Goal: Information Seeking & Learning: Check status

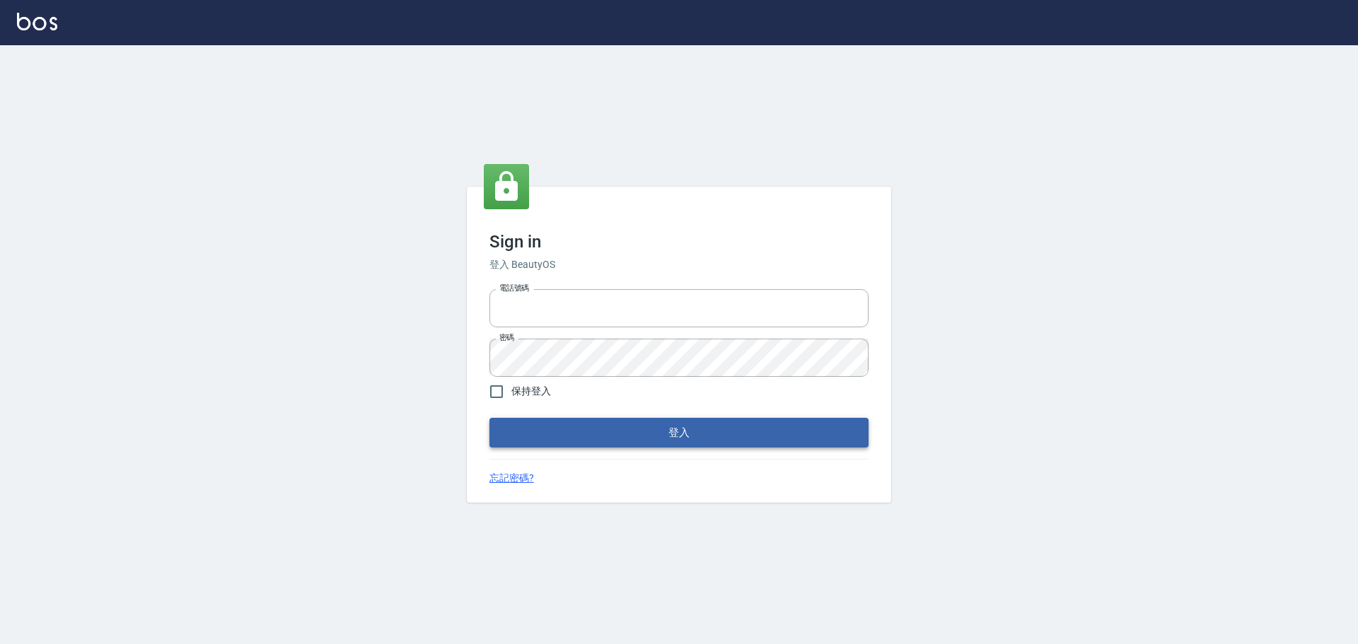
type input "9990001234567"
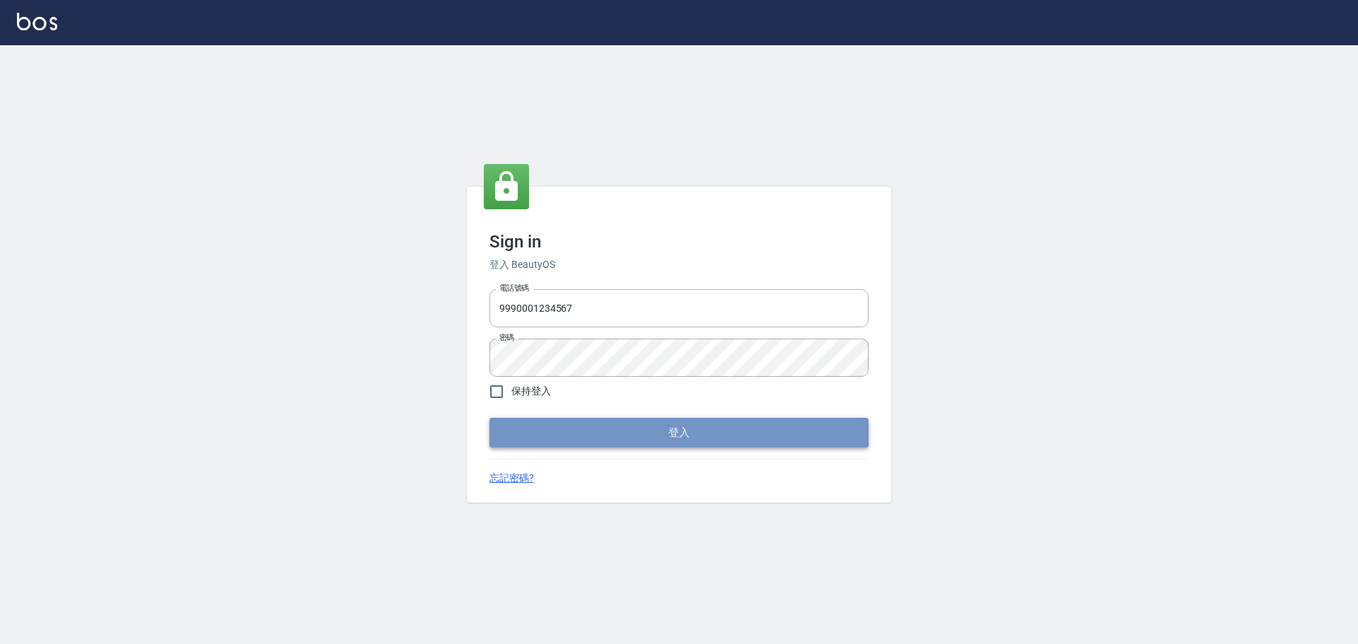
click at [680, 435] on button "登入" at bounding box center [678, 433] width 379 height 30
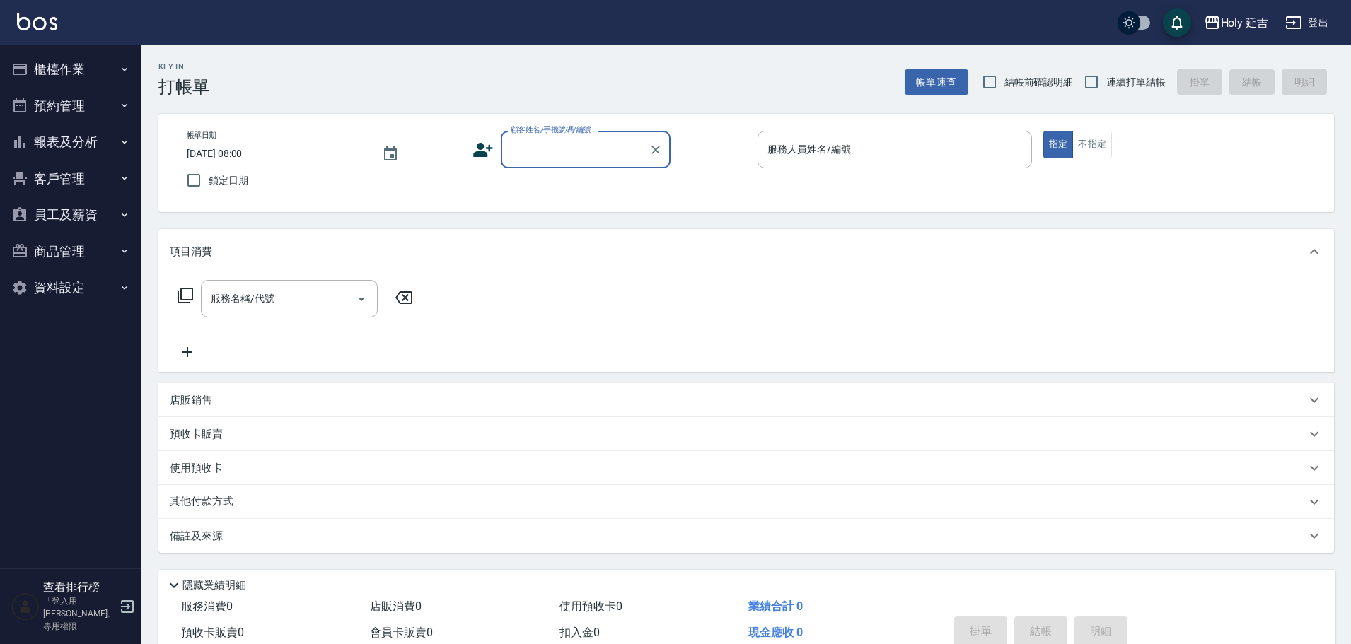
click at [1317, 15] on button "登出" at bounding box center [1306, 23] width 54 height 26
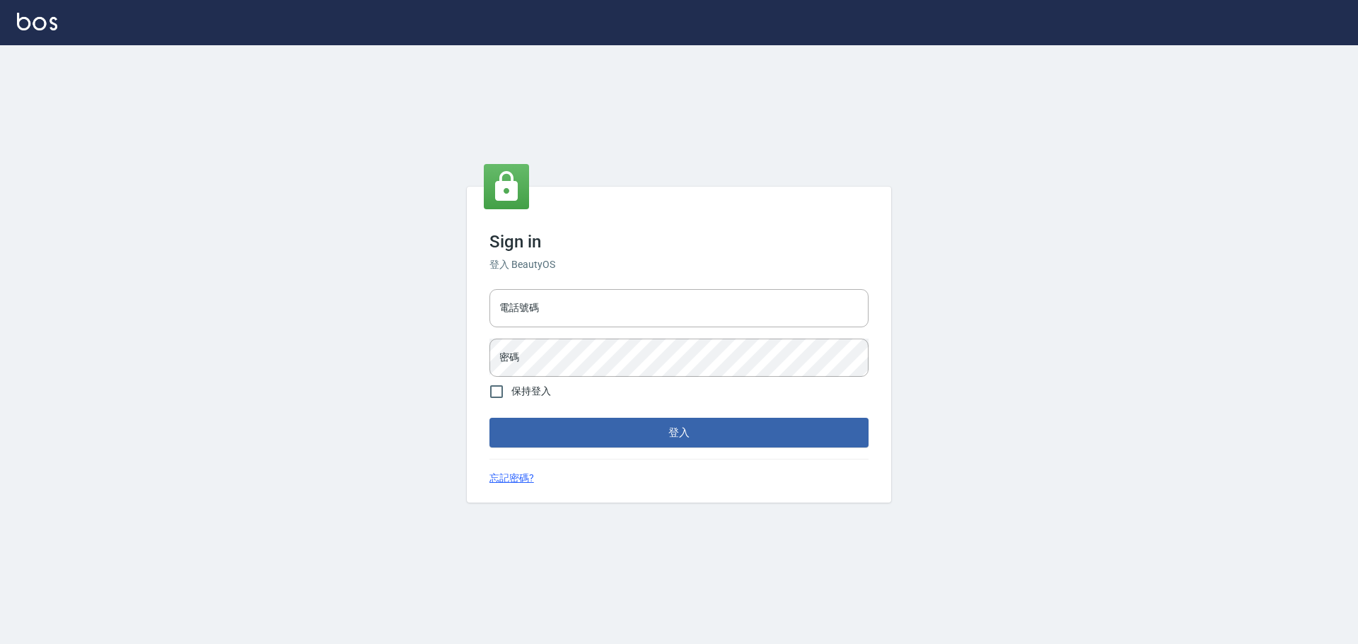
type input "9990001234567"
click at [699, 309] on input "9990001234567" at bounding box center [678, 308] width 379 height 38
click at [732, 429] on button "登入" at bounding box center [678, 433] width 379 height 30
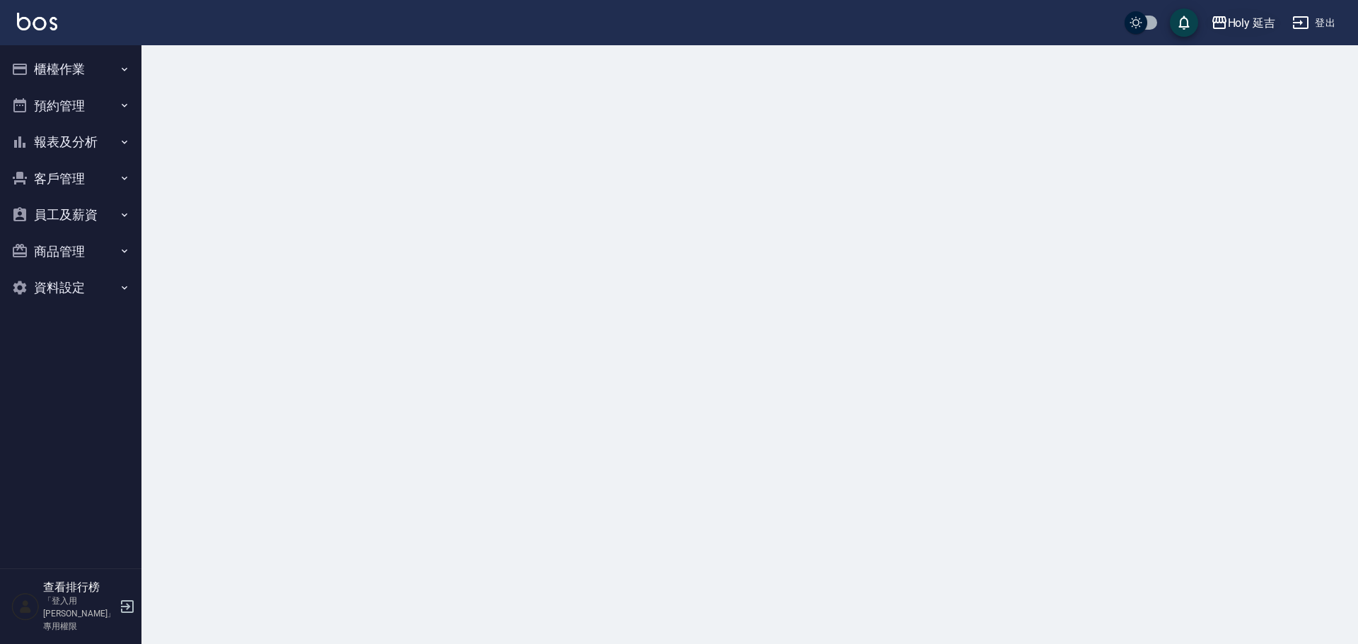
click at [1218, 21] on icon "button" at bounding box center [1219, 22] width 14 height 13
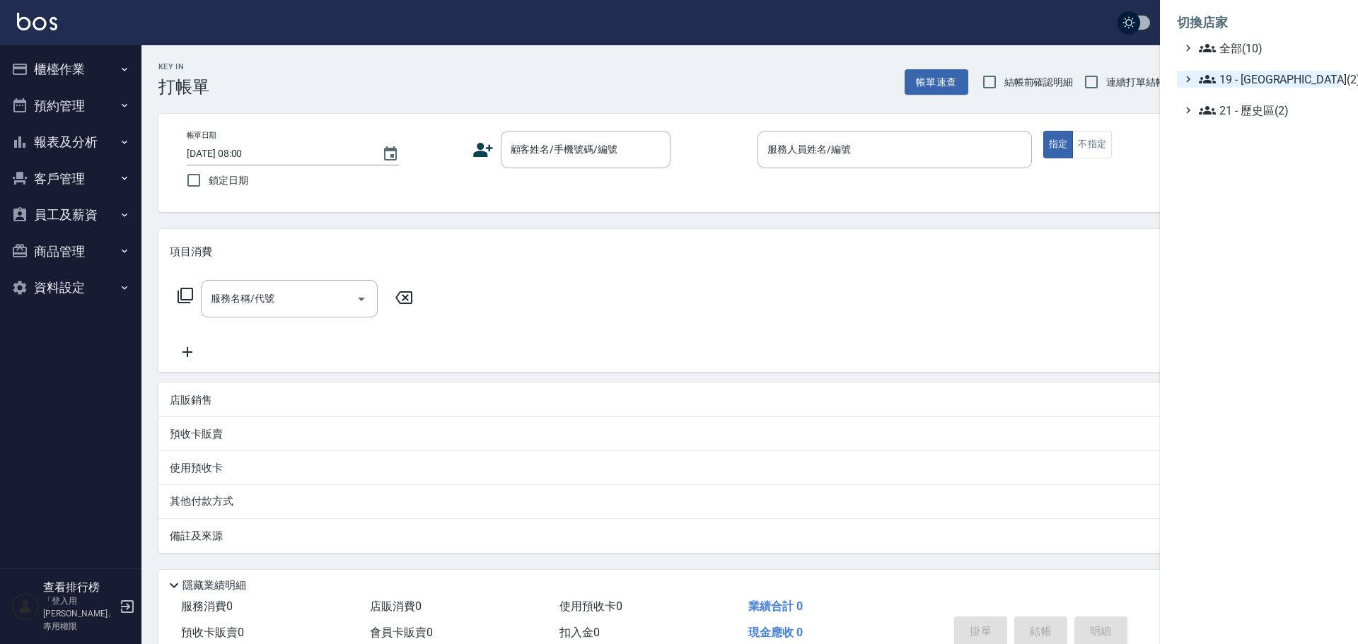
click at [1240, 80] on span "19 - [GEOGRAPHIC_DATA](2)" at bounding box center [1267, 79] width 136 height 17
click at [1259, 130] on ul "全部(10) 19 - [GEOGRAPHIC_DATA](2) 19.01 - [GEOGRAPHIC_DATA] (3) 19.02 - ENVY(5) …" at bounding box center [1259, 100] width 164 height 120
click at [1255, 115] on span "19.02 - ENVY(5)" at bounding box center [1274, 120] width 122 height 17
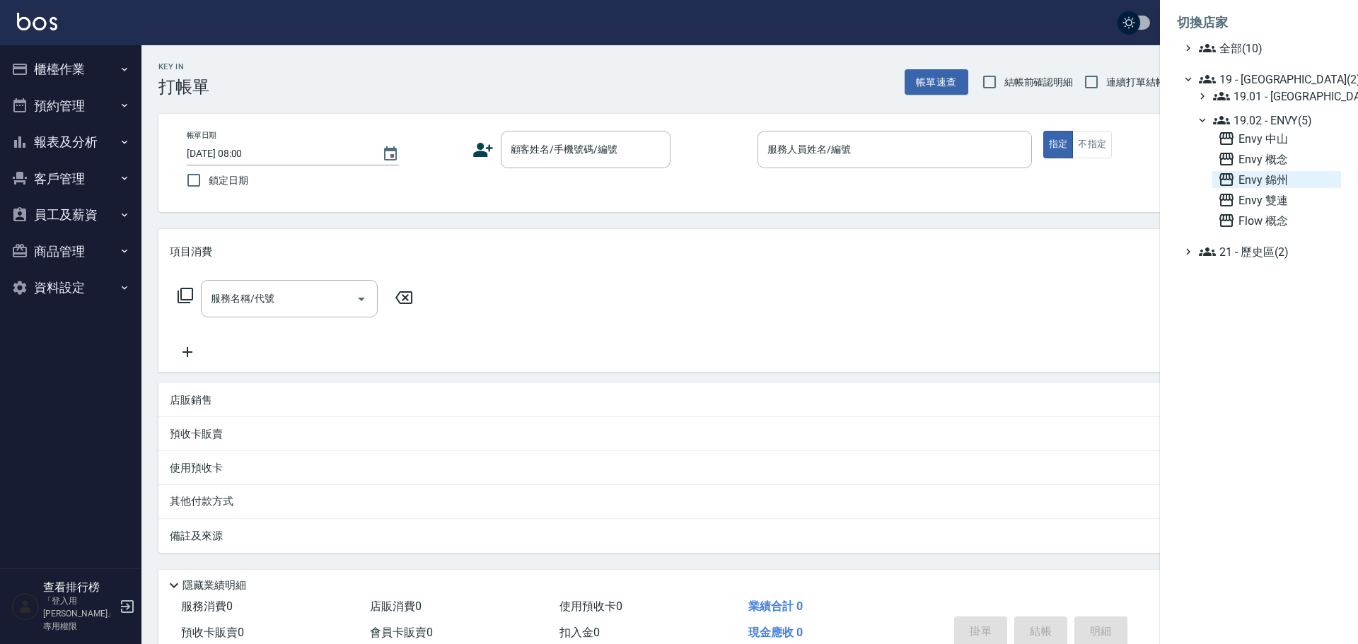
click at [1252, 184] on span "Envy 錦州" at bounding box center [1276, 179] width 117 height 17
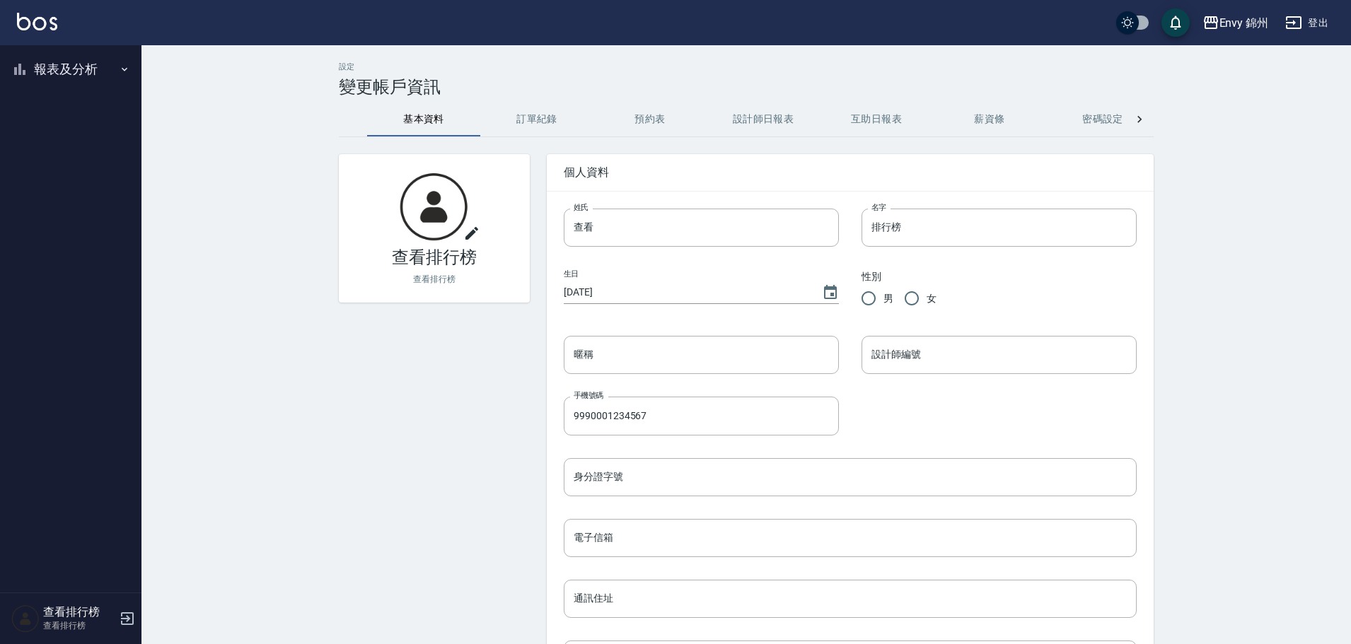
click at [30, 71] on button "報表及分析" at bounding box center [71, 69] width 130 height 37
click at [48, 182] on link "設計師排行榜" at bounding box center [71, 174] width 130 height 33
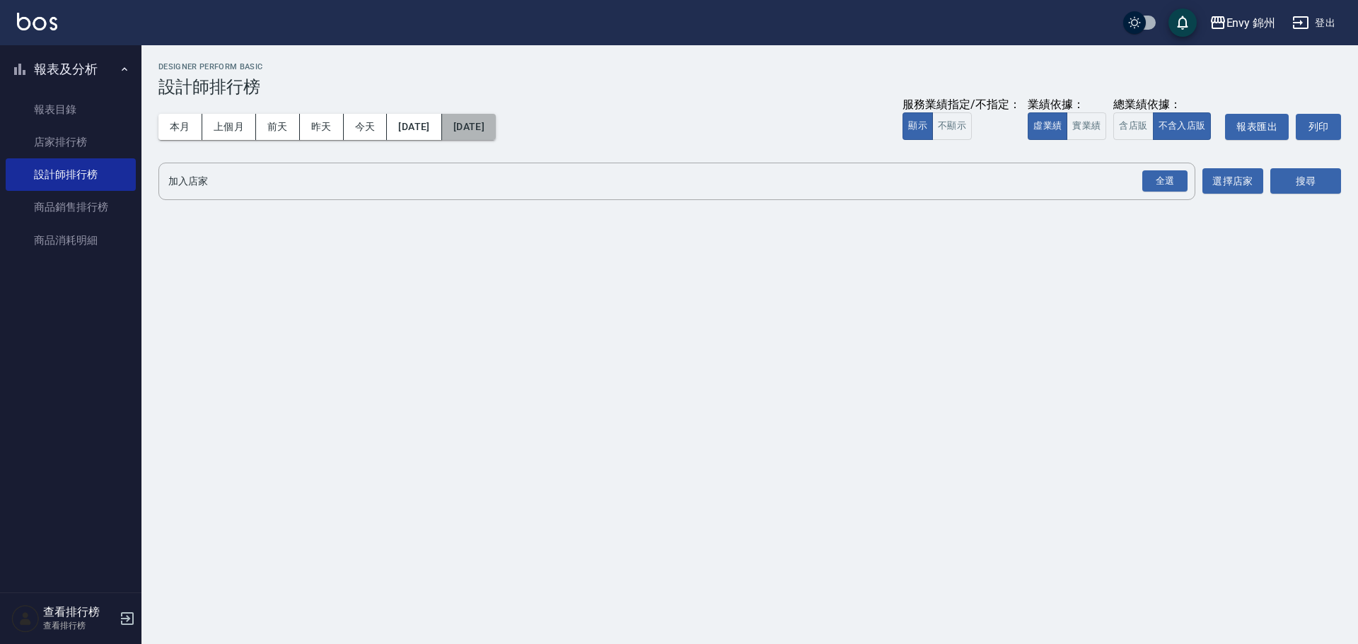
click at [496, 126] on button "2025/09/10" at bounding box center [469, 127] width 54 height 26
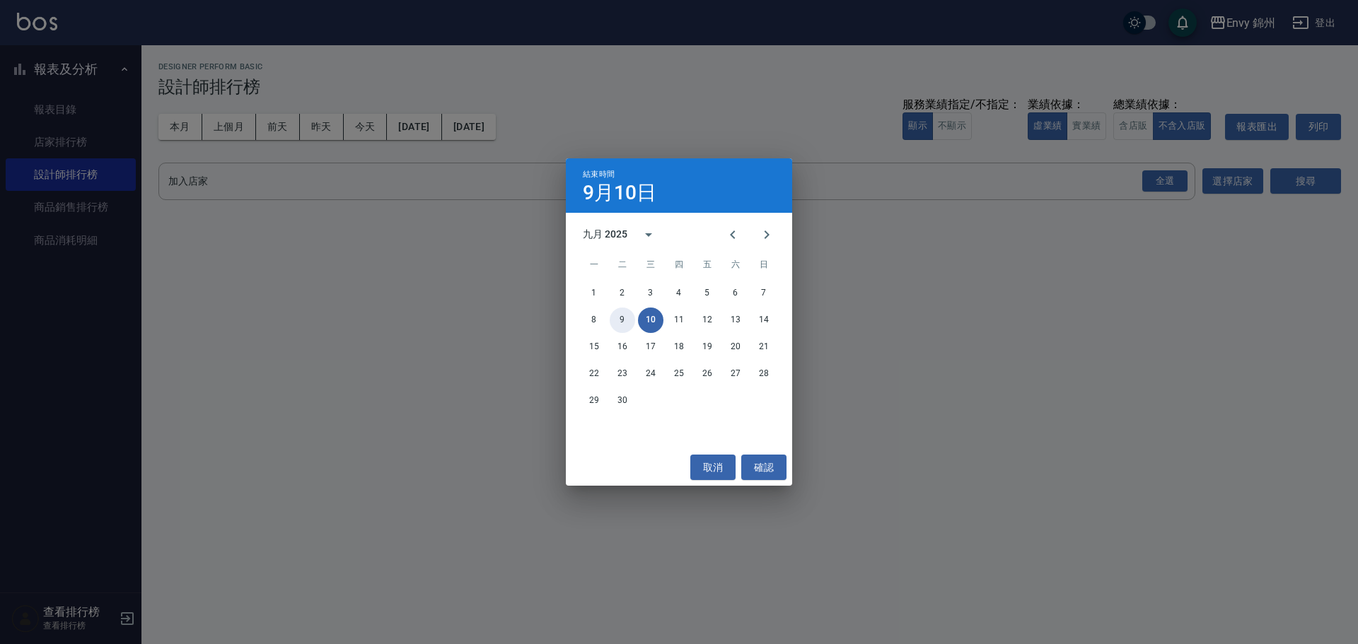
click at [623, 322] on button "9" at bounding box center [622, 320] width 25 height 25
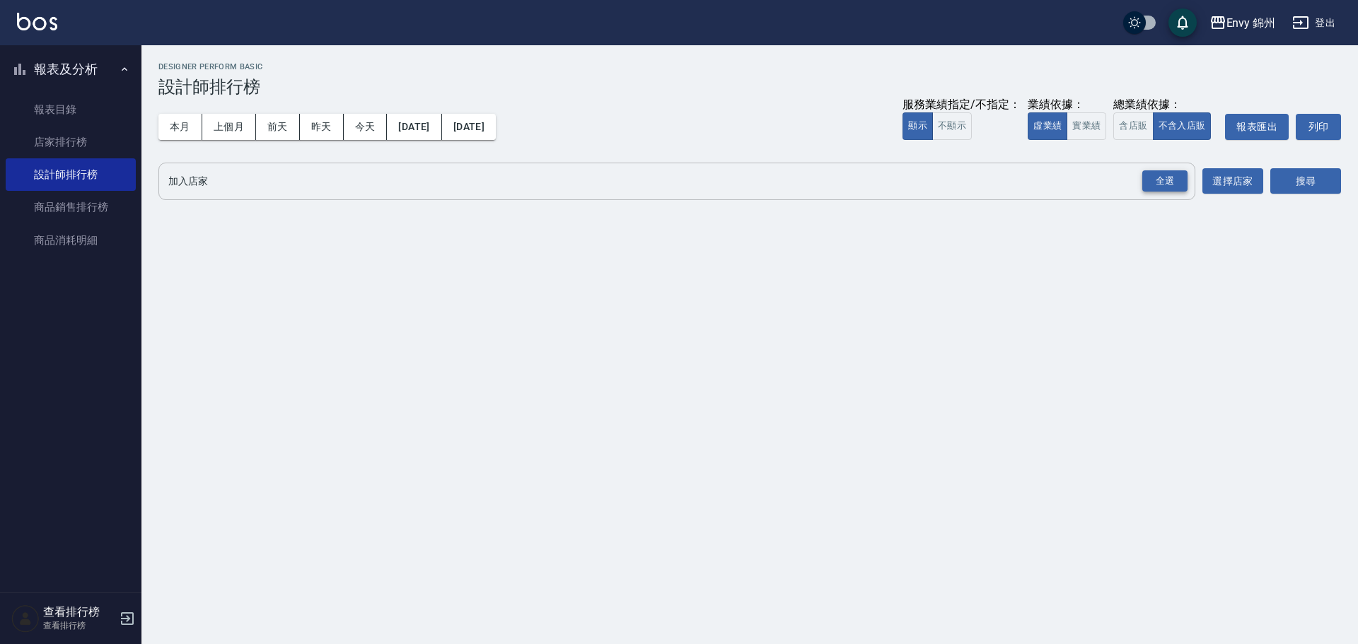
click at [1161, 183] on div "全選" at bounding box center [1164, 181] width 45 height 22
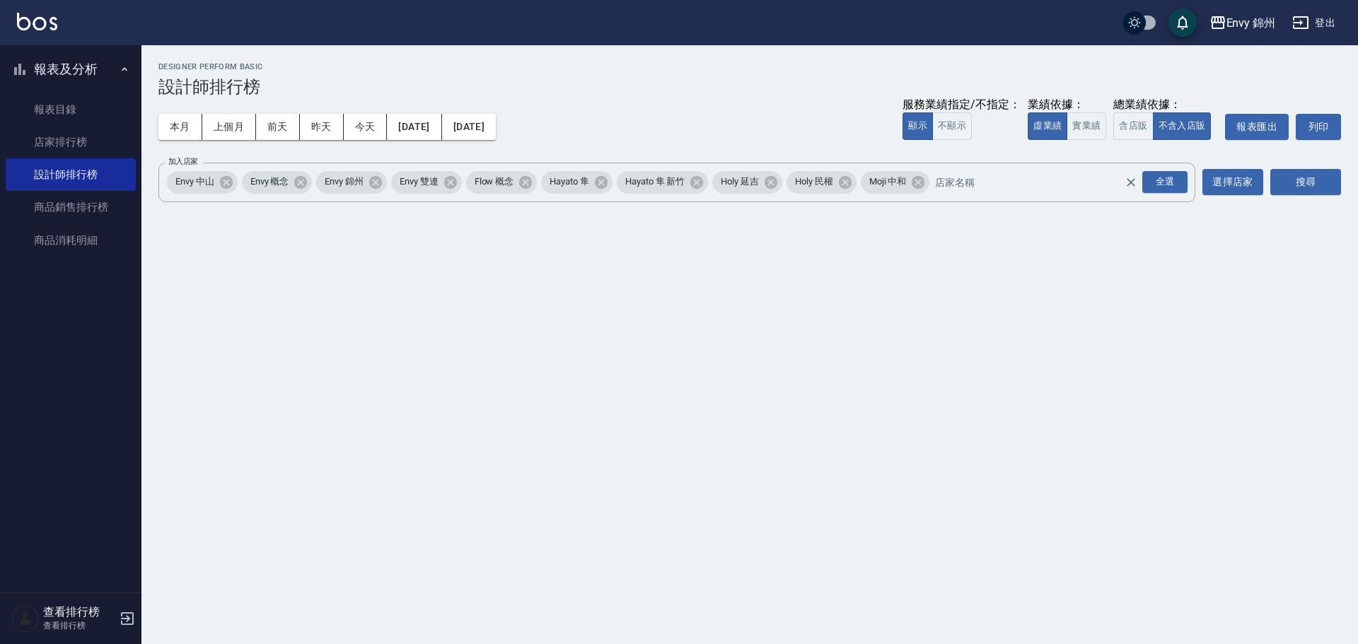
click at [1309, 168] on div "搜尋" at bounding box center [1305, 183] width 71 height 40
click at [1305, 175] on button "搜尋" at bounding box center [1305, 182] width 71 height 26
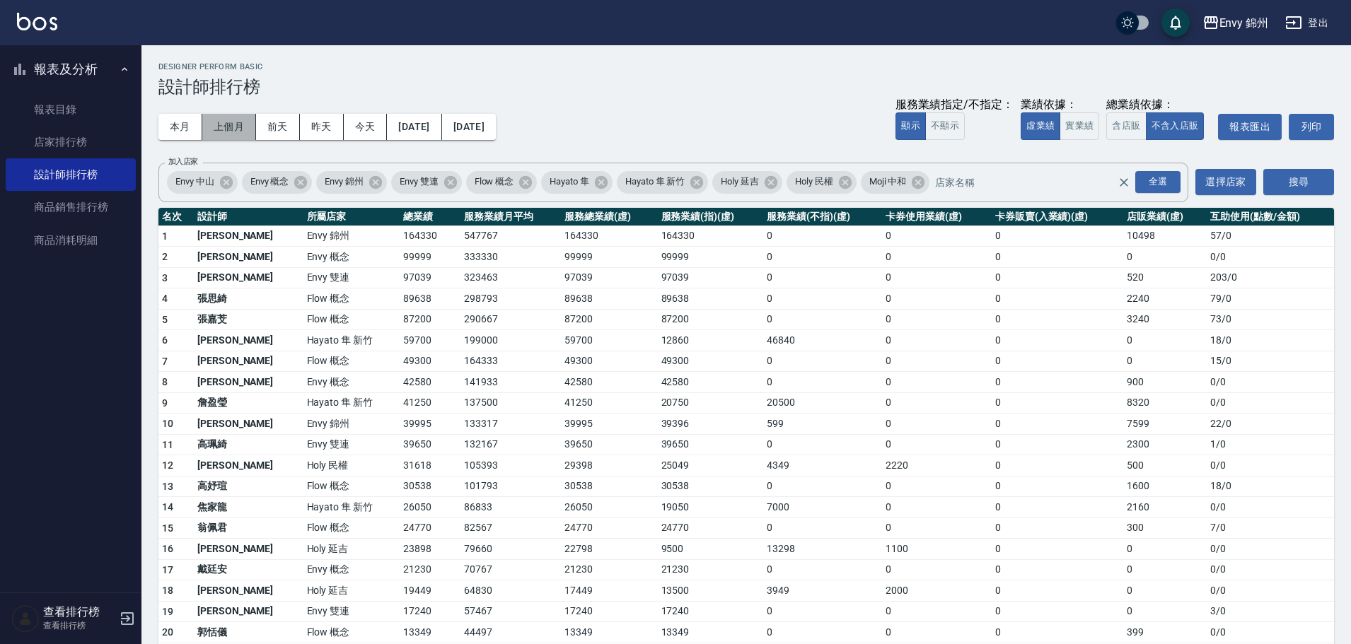
click at [229, 129] on button "上個月" at bounding box center [229, 127] width 54 height 26
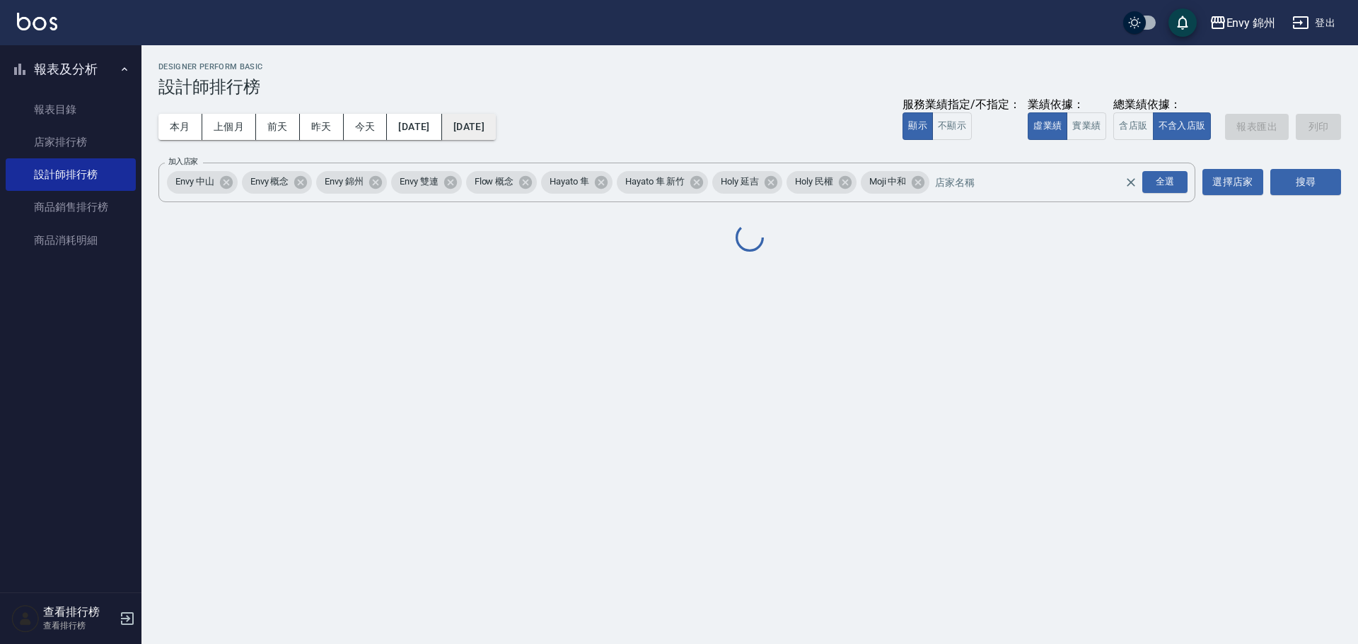
click at [496, 122] on button "2025/08/31" at bounding box center [469, 127] width 54 height 26
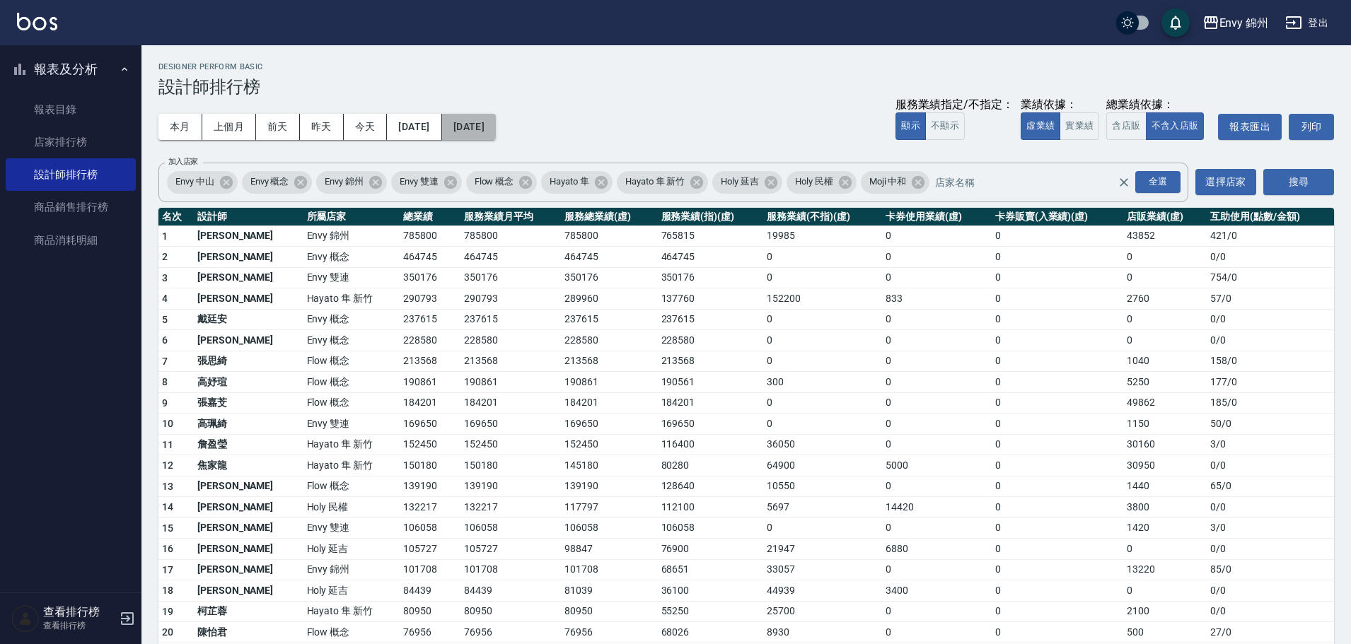
click at [496, 132] on button "2025/08/31" at bounding box center [469, 127] width 54 height 26
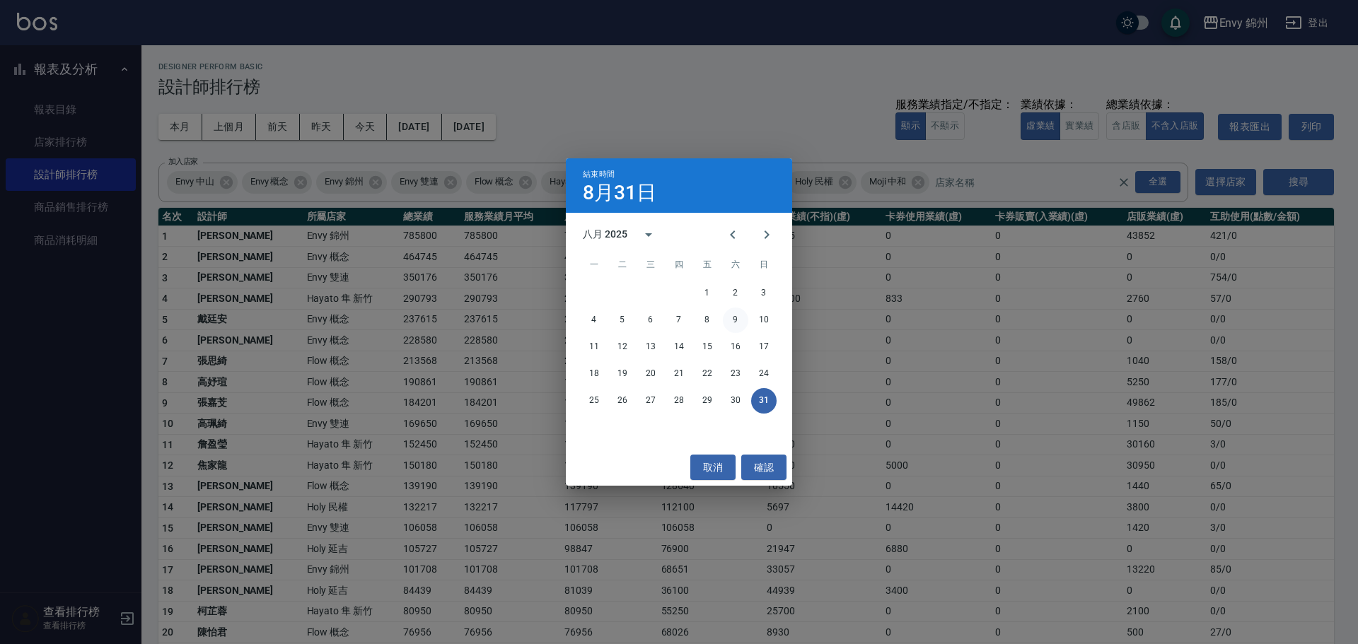
click at [731, 325] on button "9" at bounding box center [735, 320] width 25 height 25
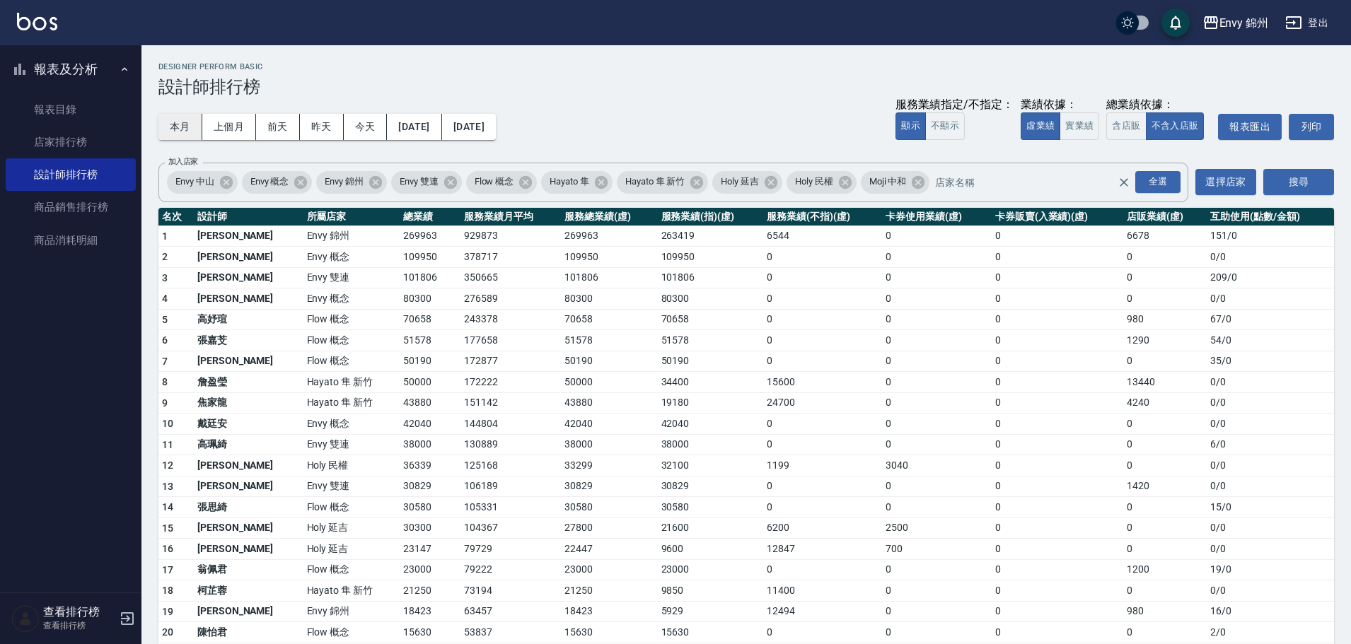
click at [176, 126] on button "本月" at bounding box center [180, 127] width 44 height 26
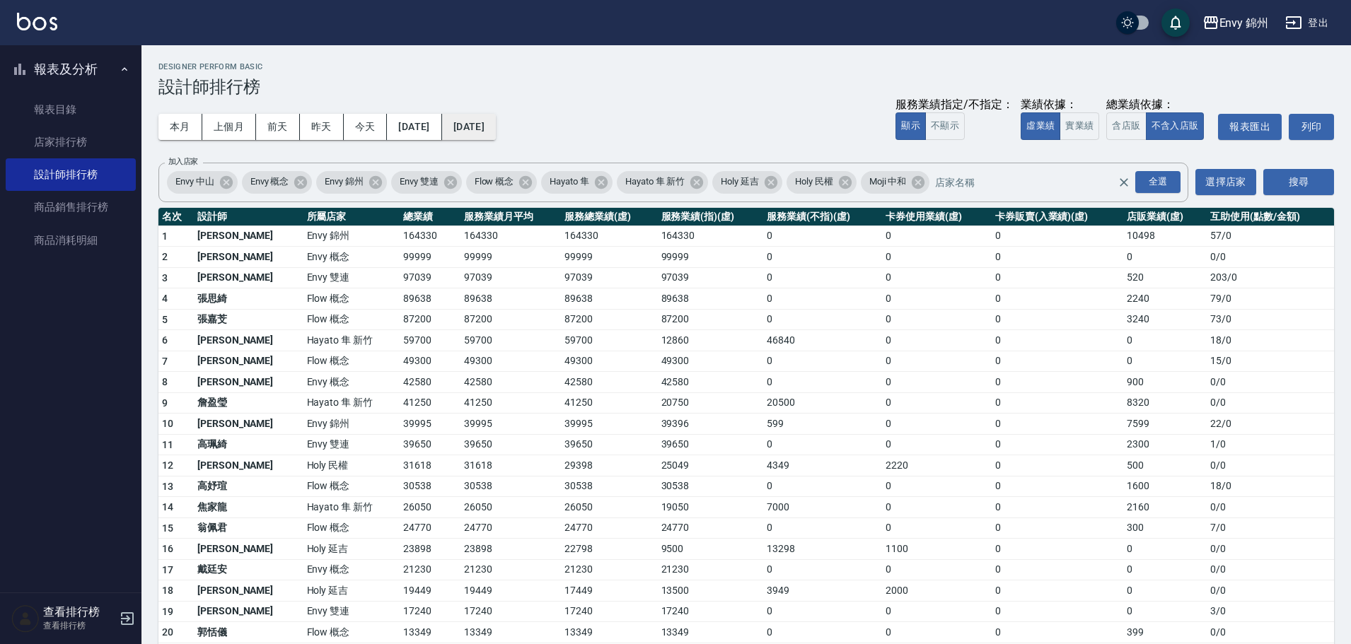
click at [496, 127] on button "2025/09/30" at bounding box center [469, 127] width 54 height 26
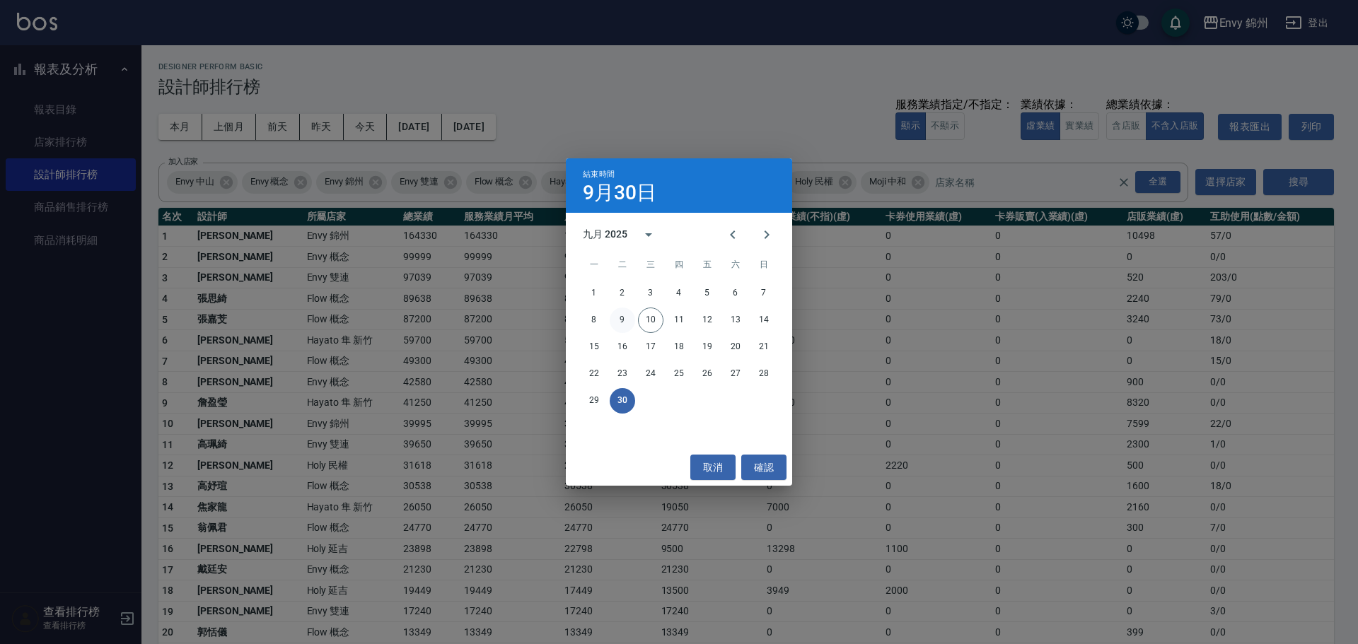
click at [621, 317] on button "9" at bounding box center [622, 320] width 25 height 25
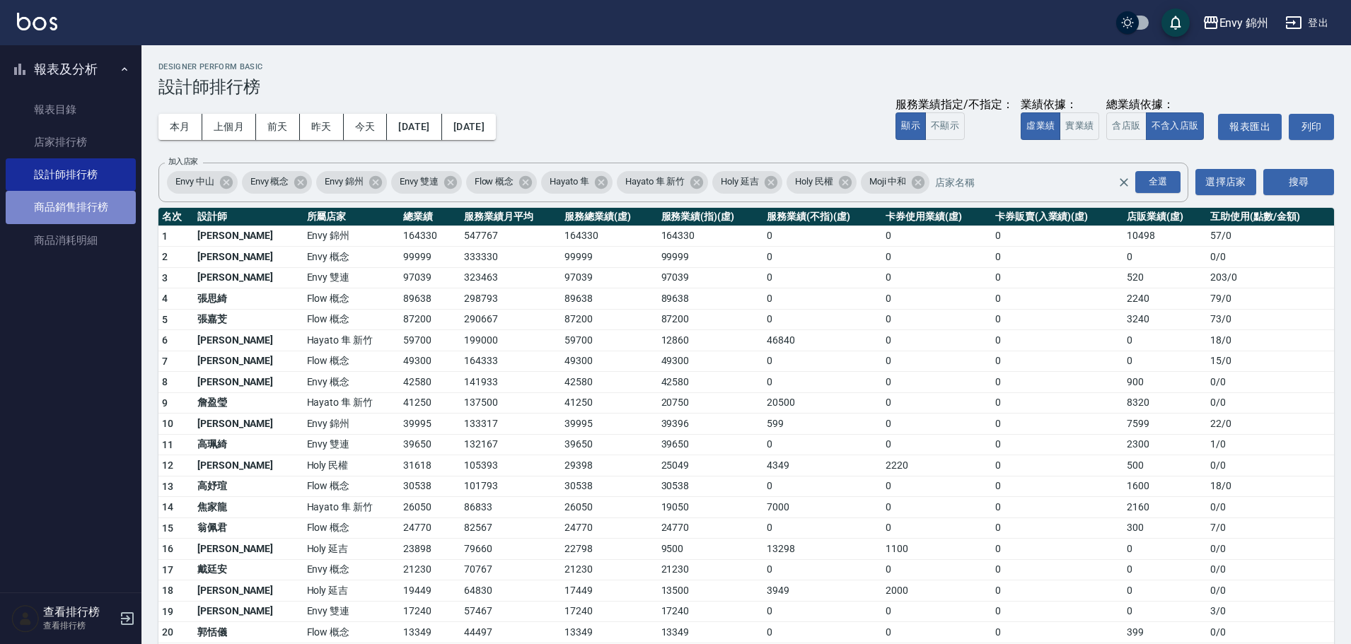
click at [71, 206] on link "商品銷售排行榜" at bounding box center [71, 207] width 130 height 33
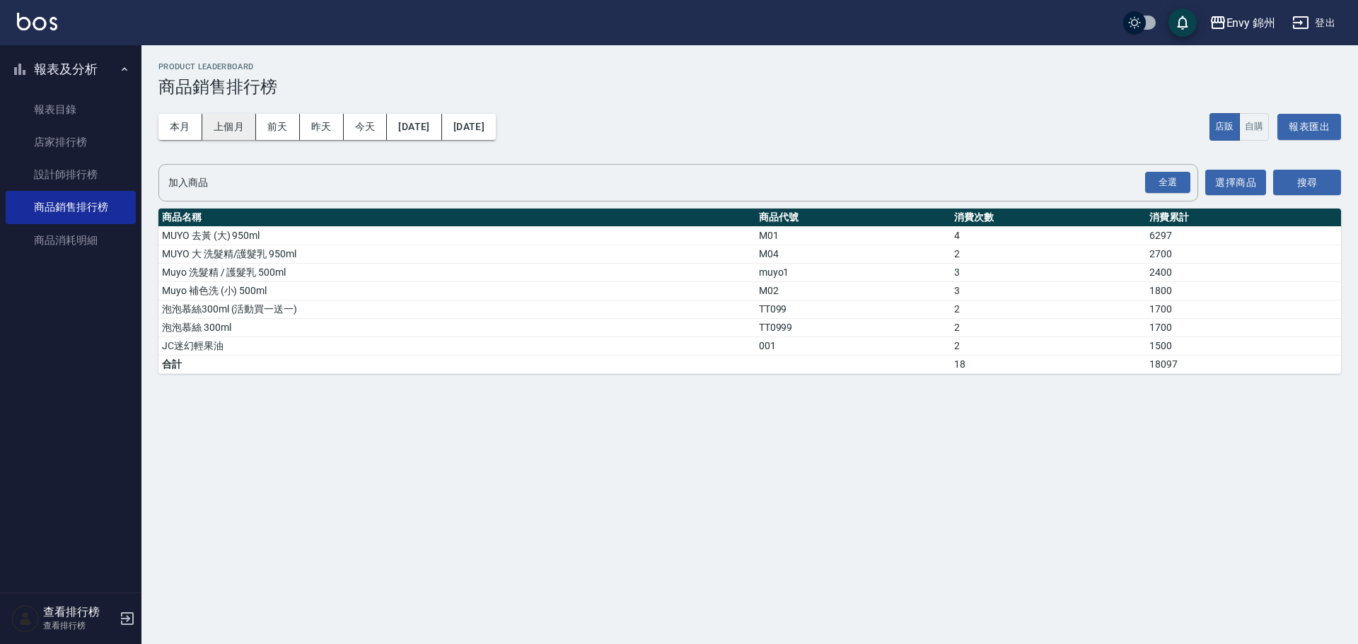
click at [233, 122] on button "上個月" at bounding box center [229, 127] width 54 height 26
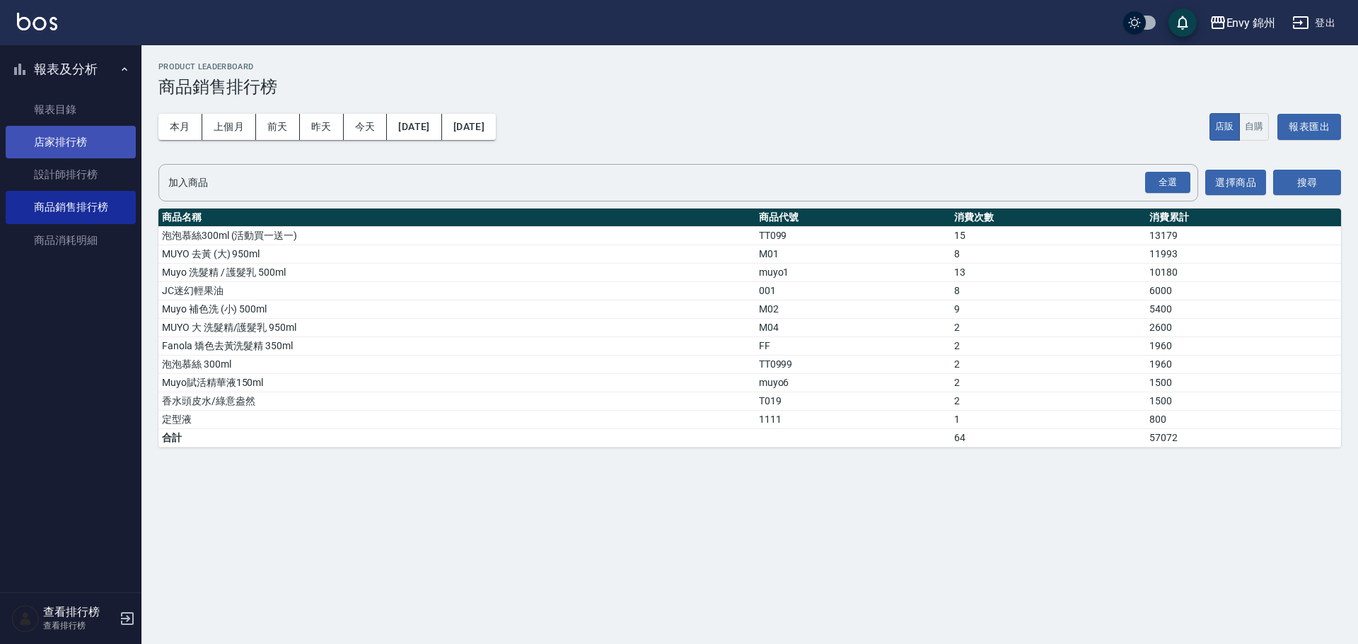
click at [72, 150] on link "店家排行榜" at bounding box center [71, 142] width 130 height 33
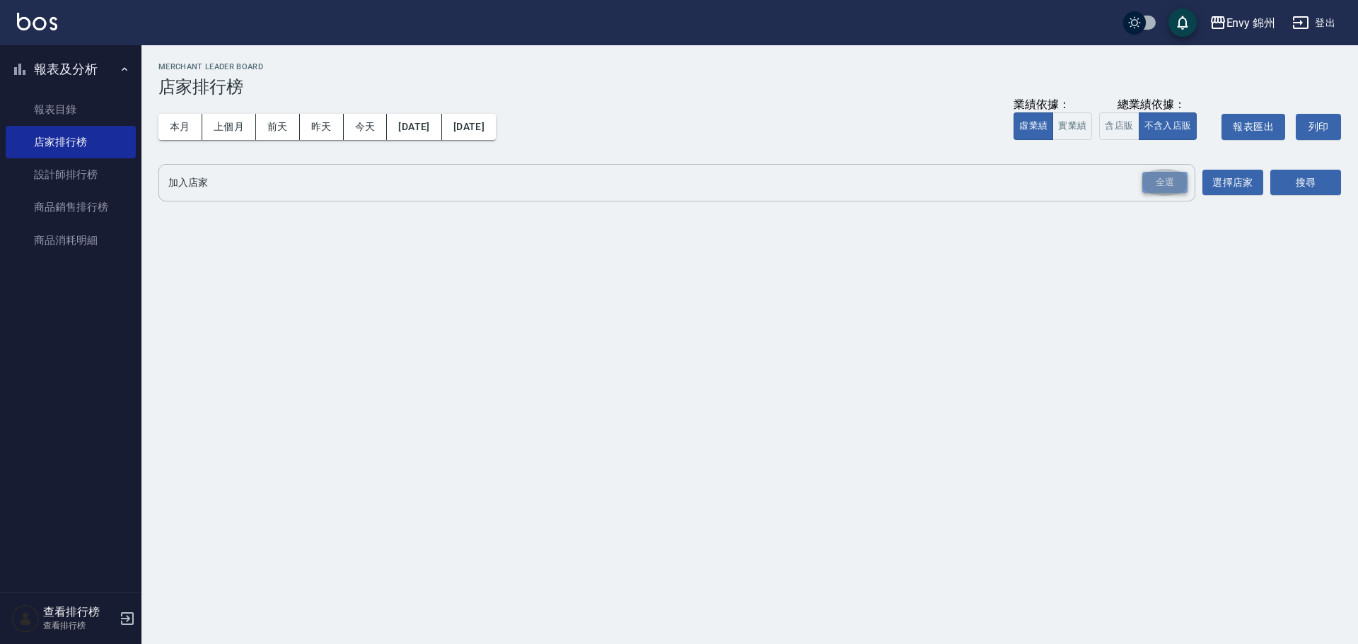
click at [1174, 185] on div "全選" at bounding box center [1164, 183] width 45 height 22
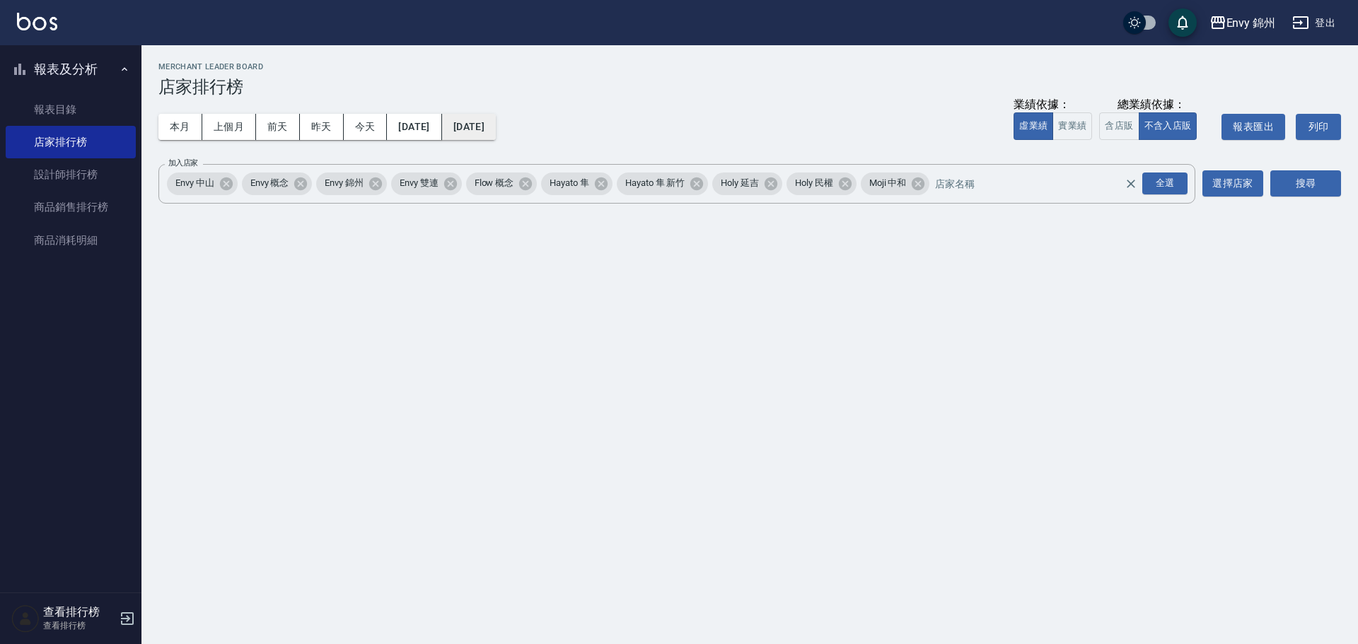
click at [496, 127] on button "2025/09/10" at bounding box center [469, 127] width 54 height 26
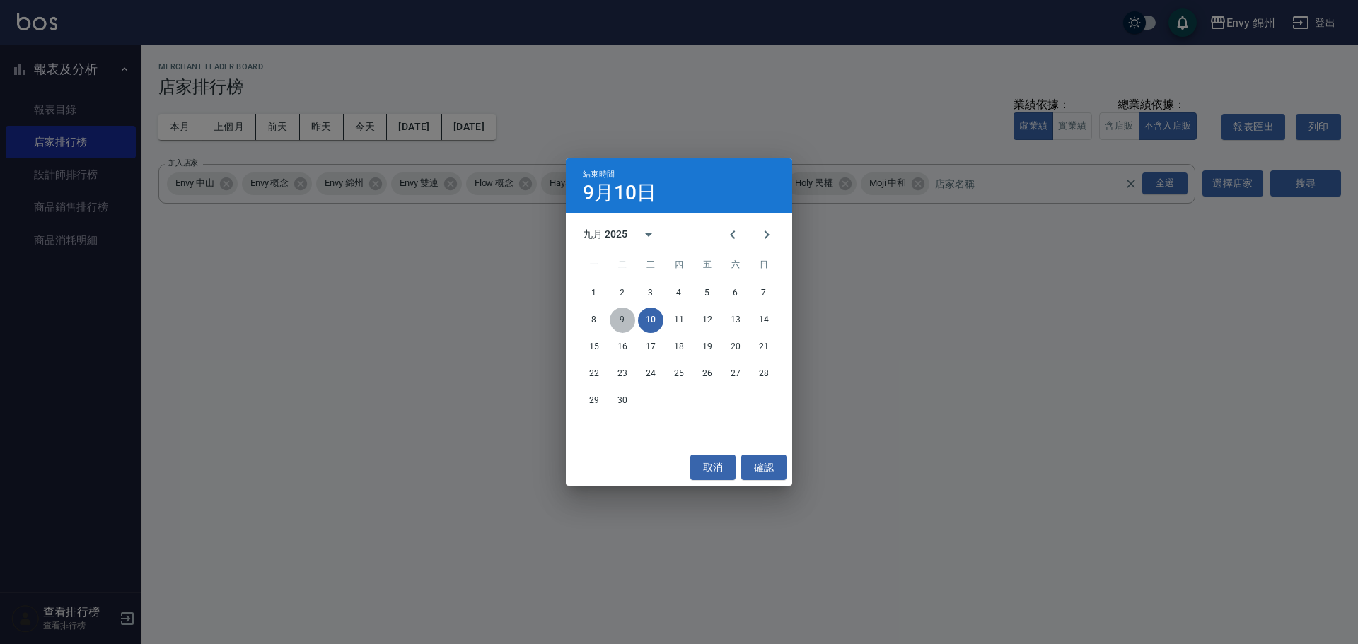
click at [625, 322] on button "9" at bounding box center [622, 320] width 25 height 25
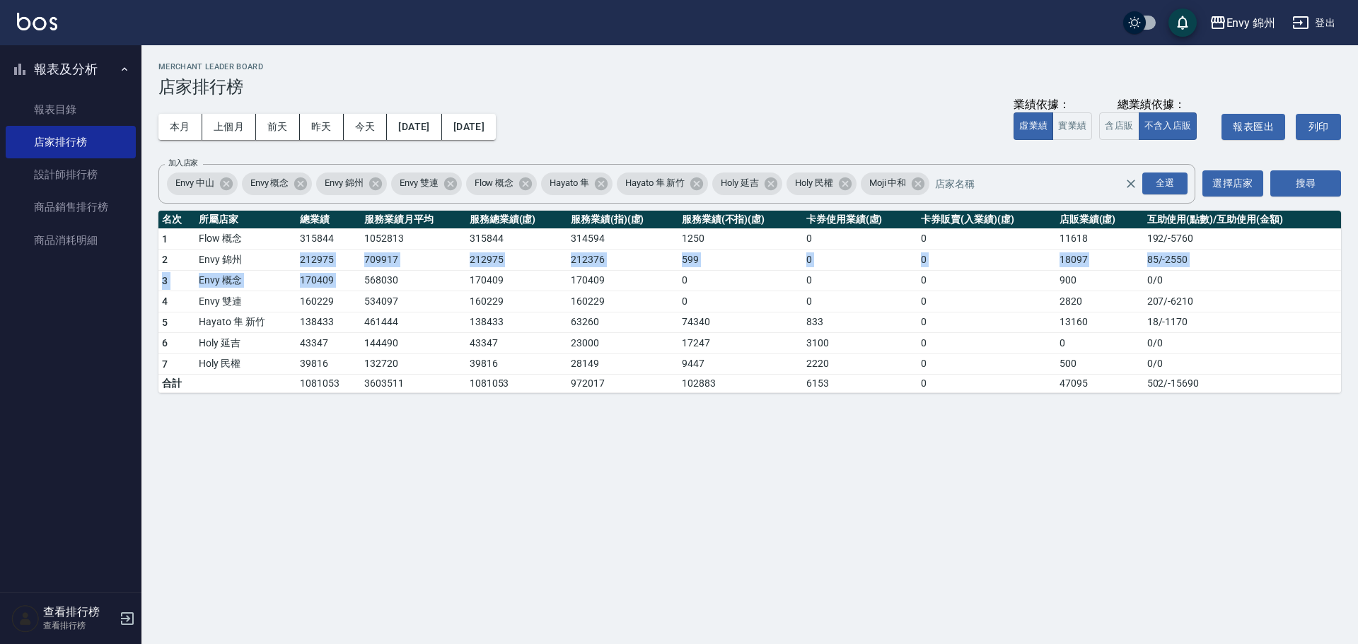
drag, startPoint x: 279, startPoint y: 260, endPoint x: 362, endPoint y: 274, distance: 83.8
click at [362, 274] on tbody "1 Flow 概念 315844 1052813 315844 314594 1250 0 0 11618 192 / -5760 2 Envy 錦州 212…" at bounding box center [749, 310] width 1182 height 165
click at [400, 274] on td "568030" at bounding box center [413, 280] width 105 height 21
